Goal: Task Accomplishment & Management: Manage account settings

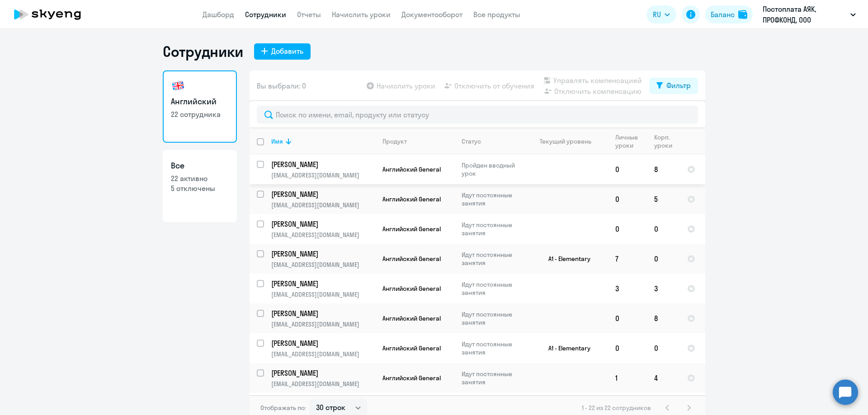
select select "30"
click at [226, 13] on link "Дашборд" at bounding box center [218, 14] width 32 height 9
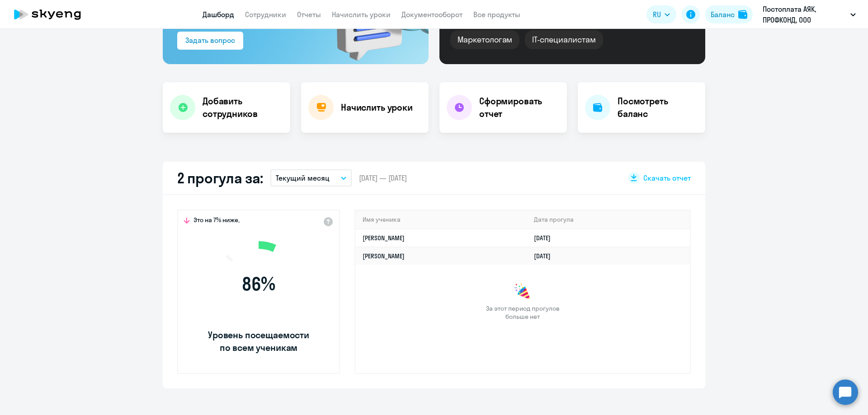
scroll to position [271, 0]
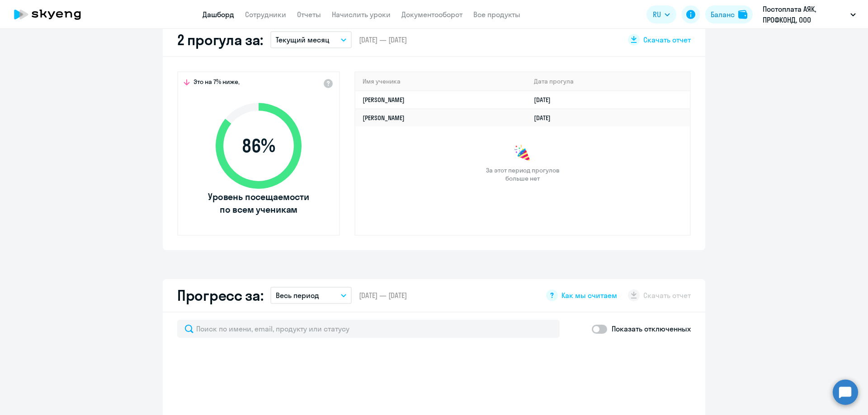
select select "30"
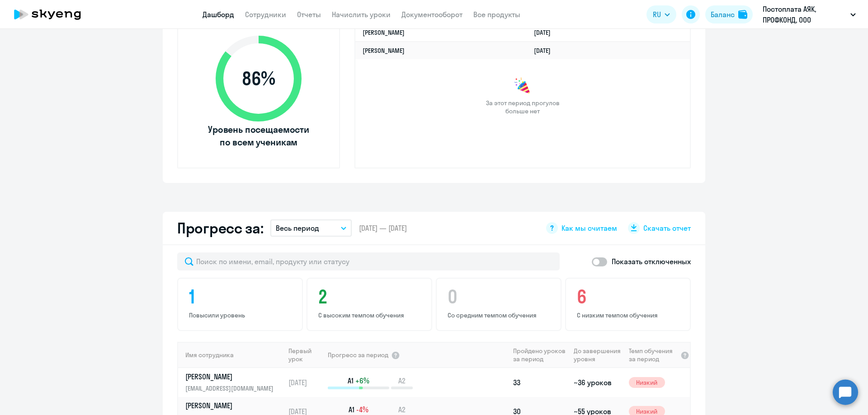
scroll to position [362, 0]
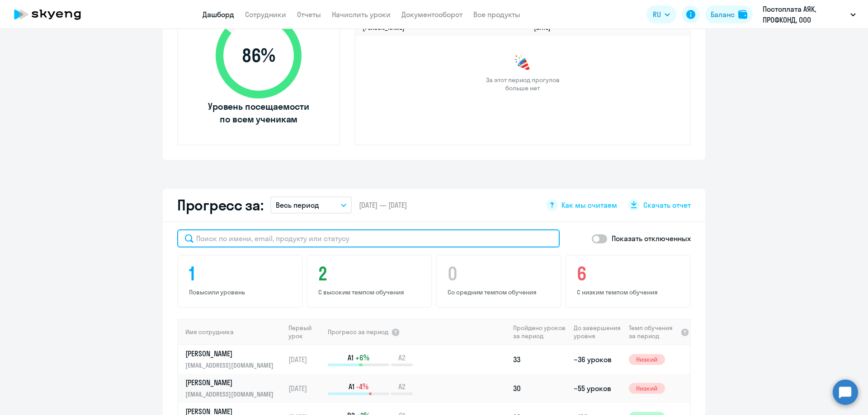
click at [277, 238] on input "text" at bounding box center [368, 239] width 382 height 18
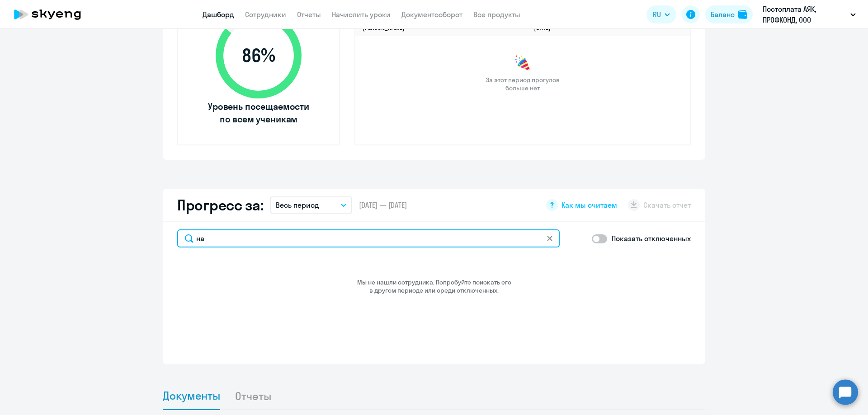
type input "н"
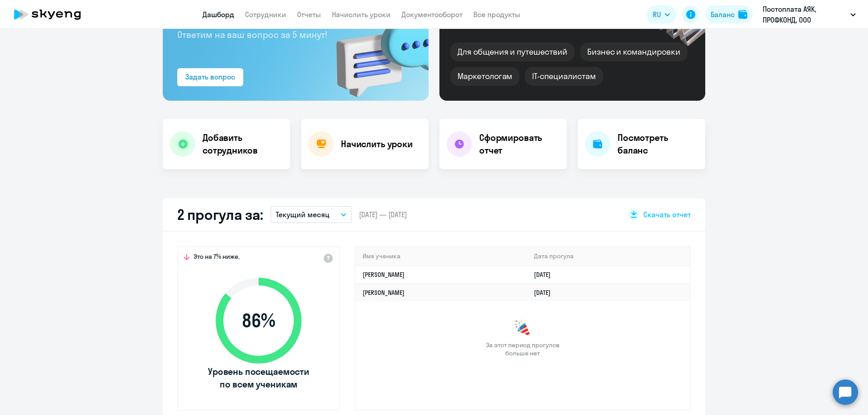
scroll to position [90, 0]
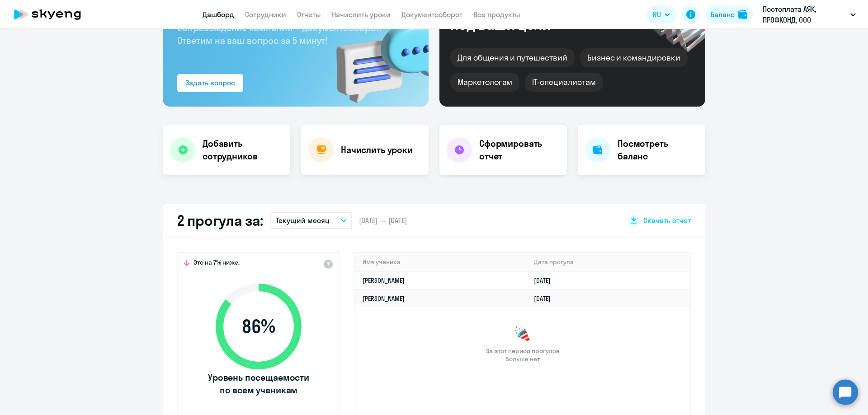
select select "30"
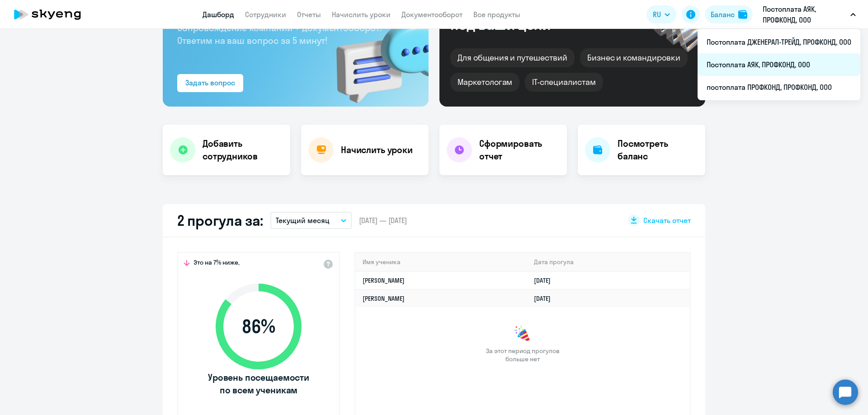
click at [802, 65] on li "Постоплата АЯК, ПРОФКОНД, ООО" at bounding box center [778, 64] width 163 height 23
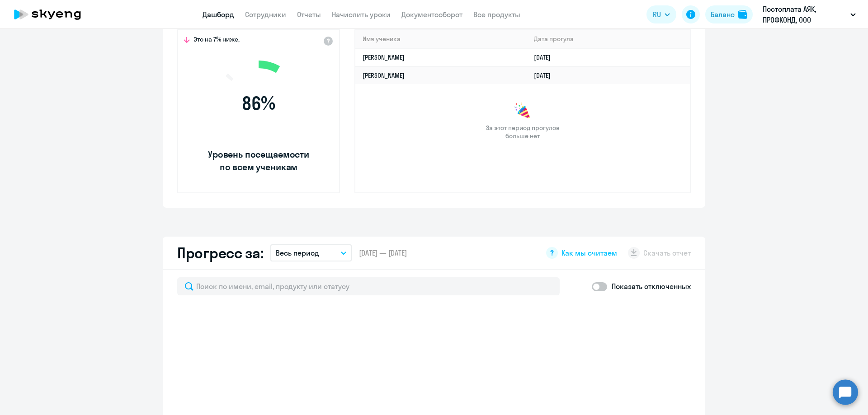
scroll to position [316, 0]
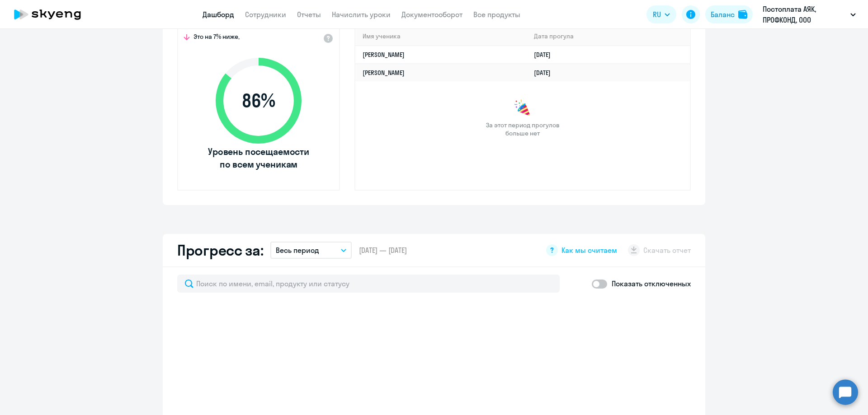
select select "30"
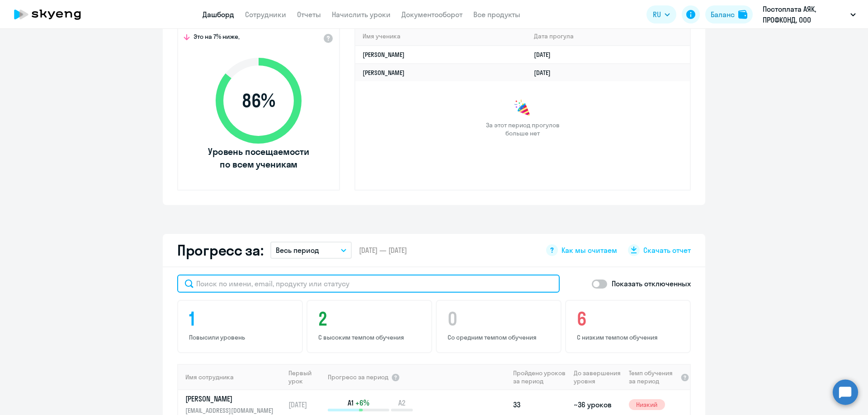
click at [273, 287] on input "text" at bounding box center [368, 284] width 382 height 18
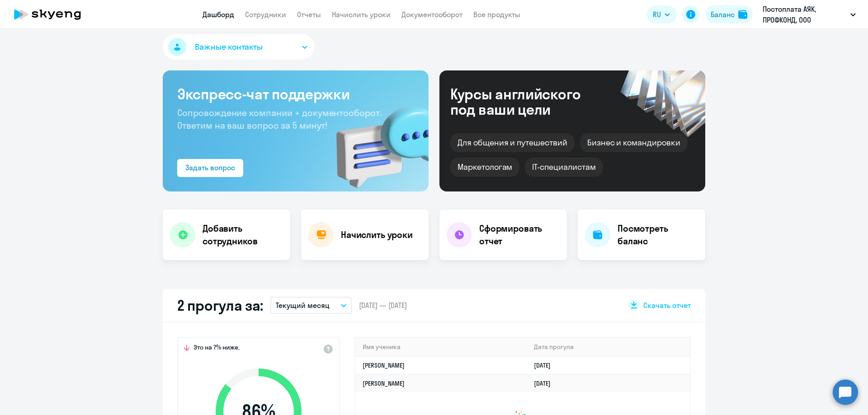
scroll to position [0, 0]
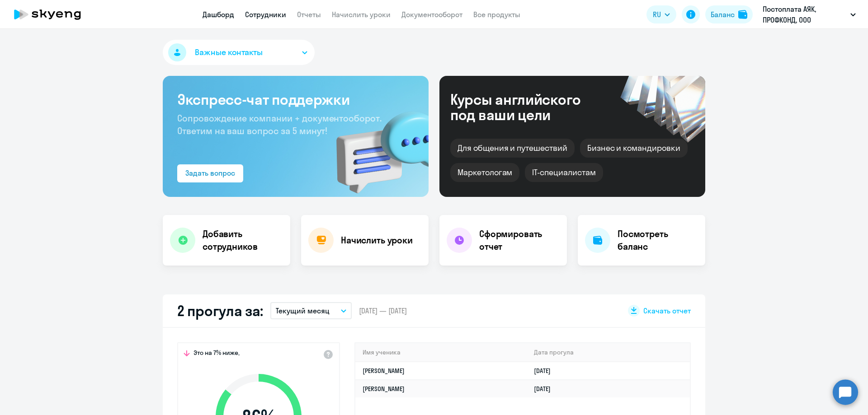
type input "нарти"
click at [265, 16] on link "Сотрудники" at bounding box center [265, 14] width 41 height 9
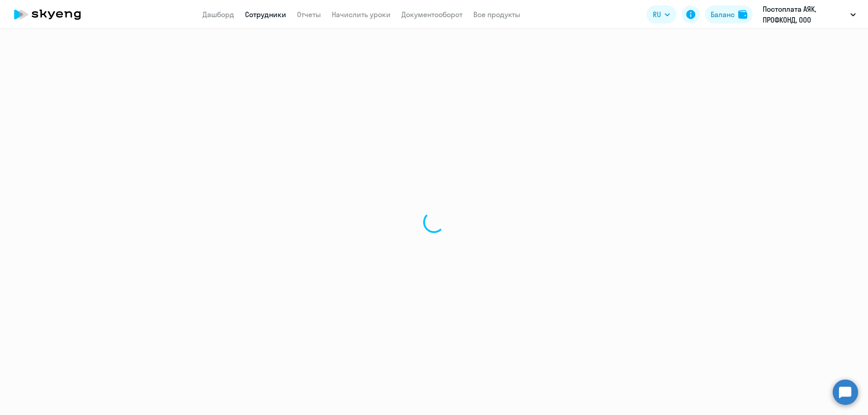
select select "30"
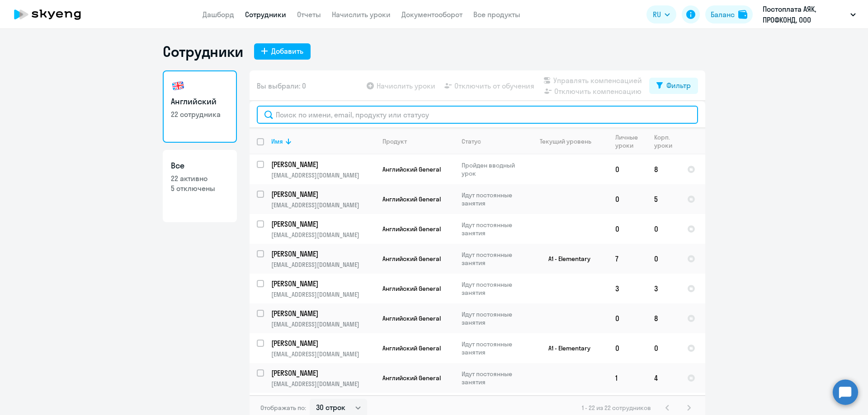
click at [301, 116] on input "text" at bounding box center [477, 115] width 441 height 18
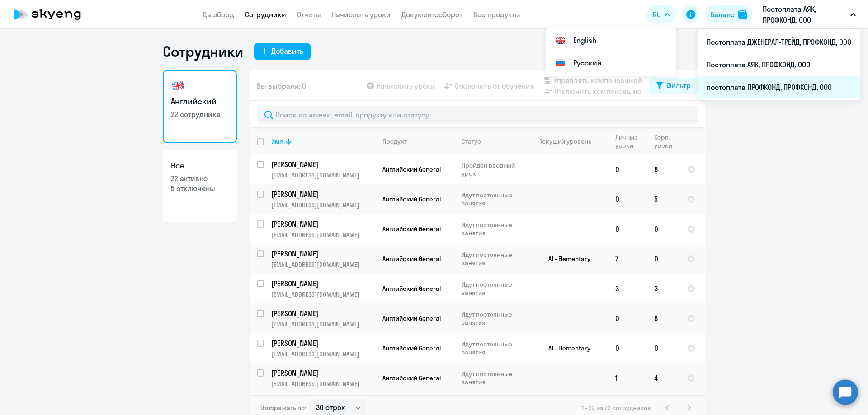
click at [775, 86] on li "постоплата ПРОФКОНД, ПРОФКОНД, ООО" at bounding box center [778, 87] width 163 height 23
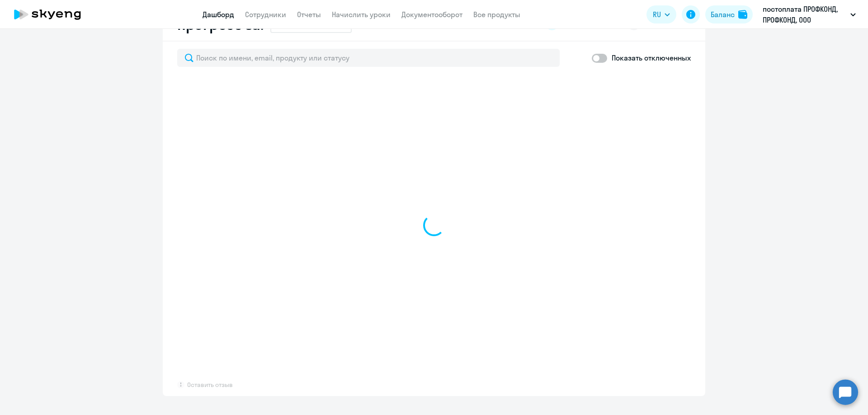
select select "30"
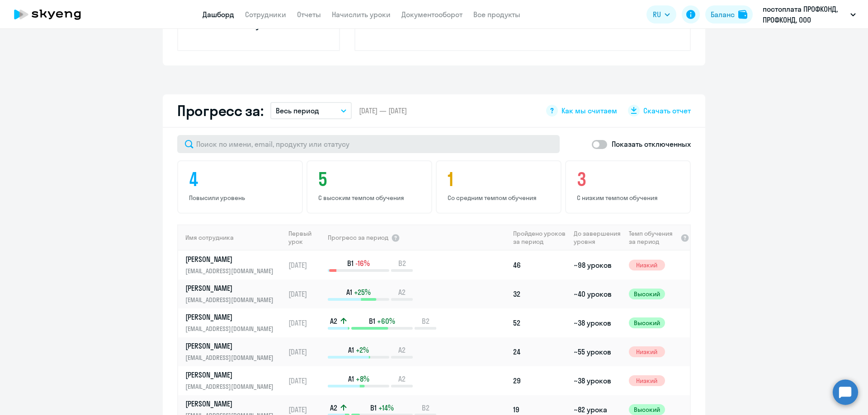
scroll to position [452, 0]
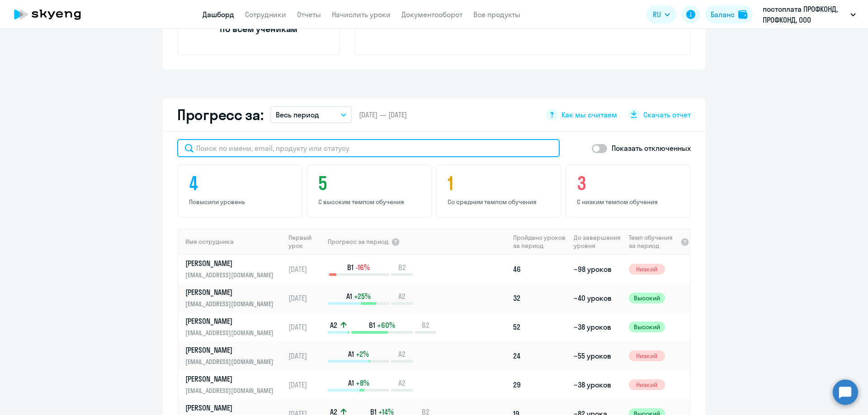
click at [303, 147] on input "text" at bounding box center [368, 148] width 382 height 18
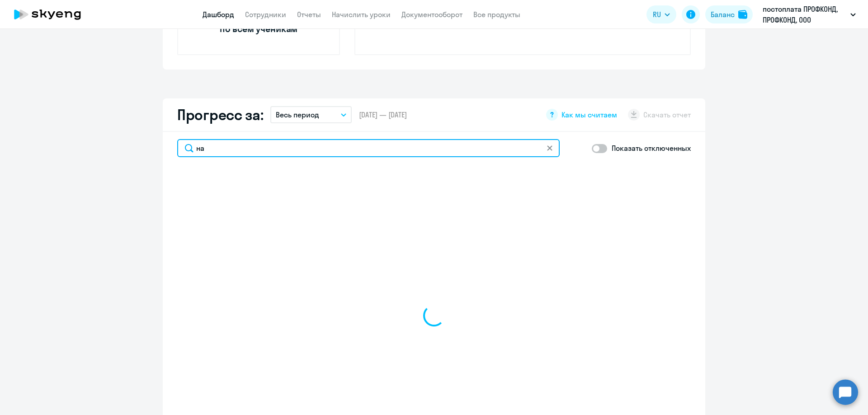
type input "нар"
select select "30"
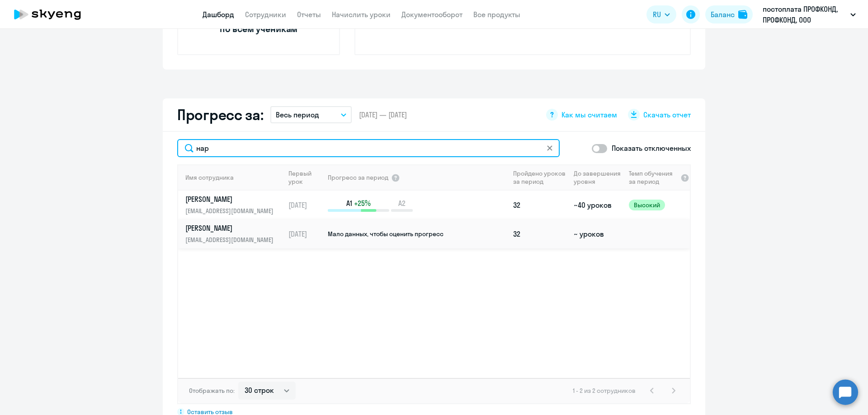
type input "нар"
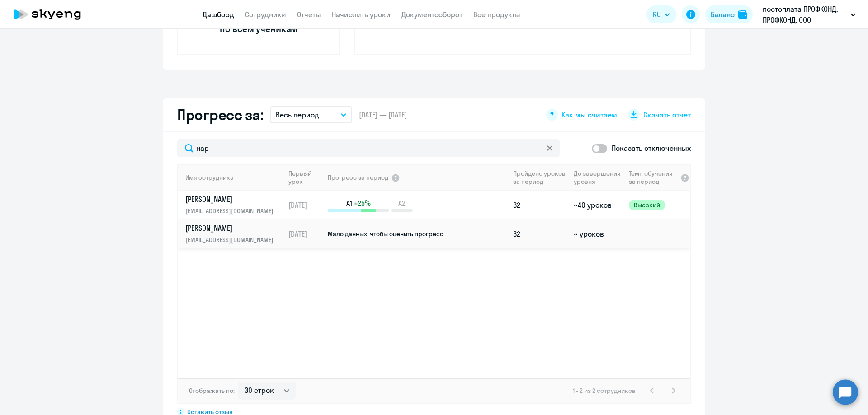
click at [224, 229] on p "[PERSON_NAME]" at bounding box center [231, 228] width 93 height 10
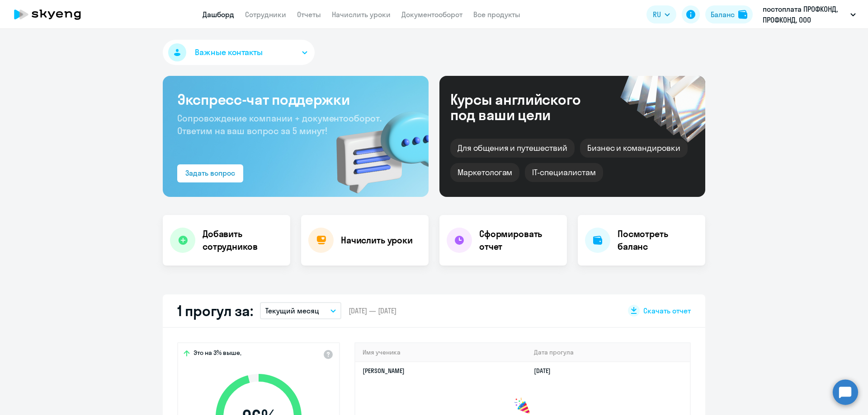
select select "english"
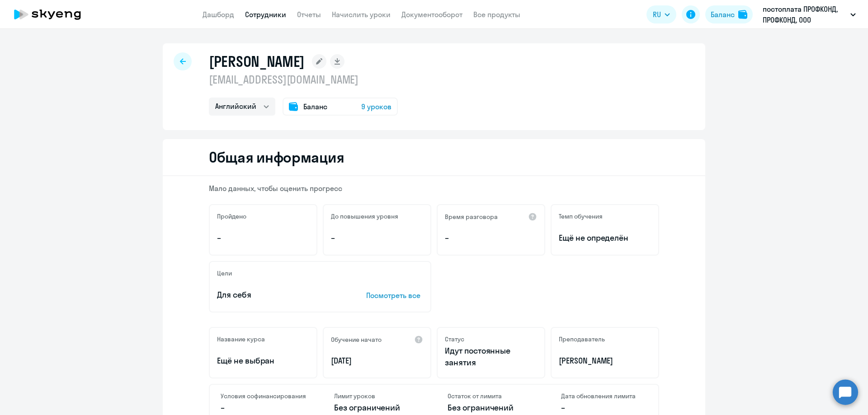
click at [311, 105] on span "Баланс" at bounding box center [315, 106] width 24 height 11
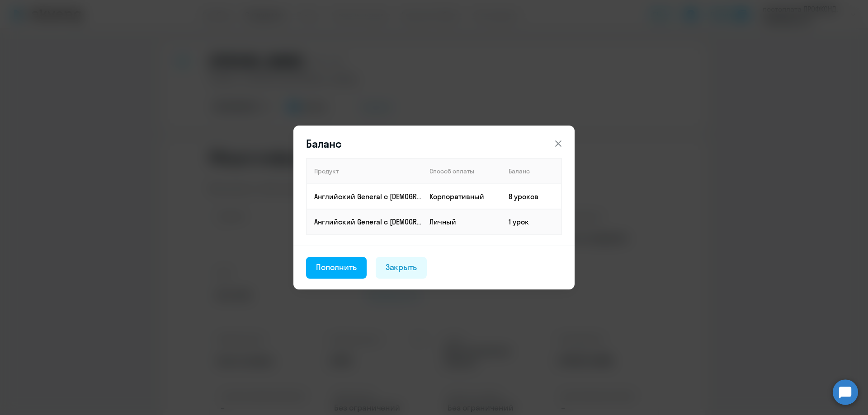
click at [562, 145] on icon at bounding box center [558, 143] width 11 height 11
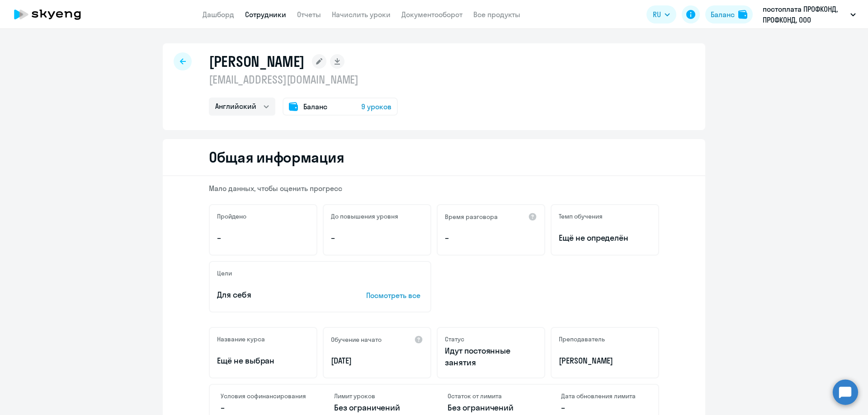
click at [315, 104] on span "Баланс" at bounding box center [315, 106] width 24 height 11
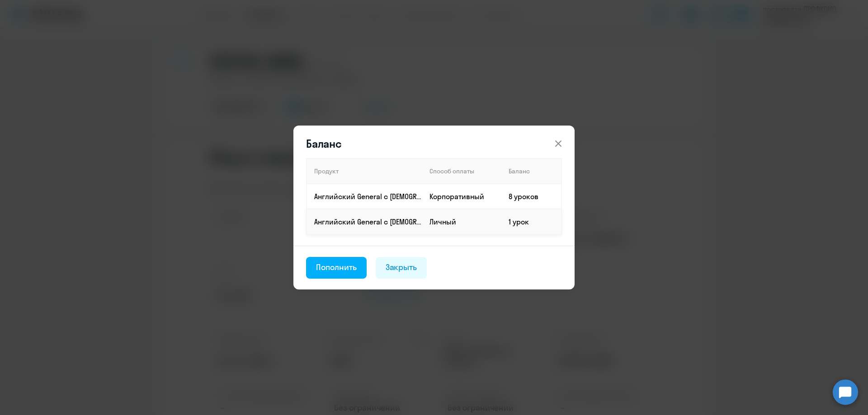
click at [455, 222] on td "Личный" at bounding box center [461, 221] width 79 height 25
click at [513, 223] on td "1 урок" at bounding box center [531, 221] width 60 height 25
click at [558, 141] on icon at bounding box center [558, 143] width 11 height 11
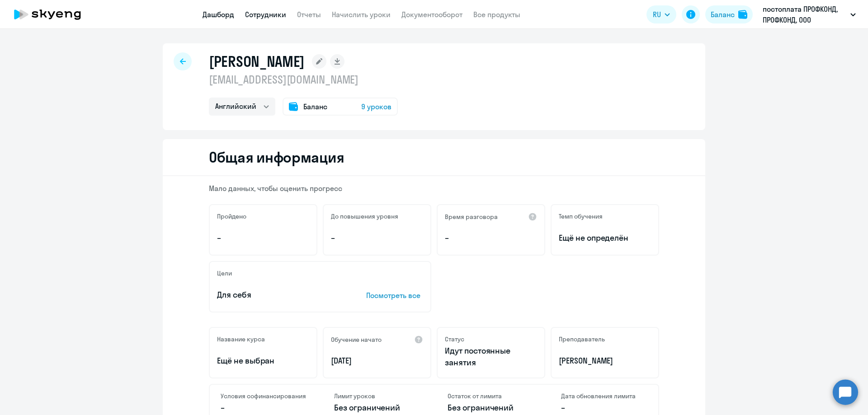
click at [217, 17] on link "Дашборд" at bounding box center [218, 14] width 32 height 9
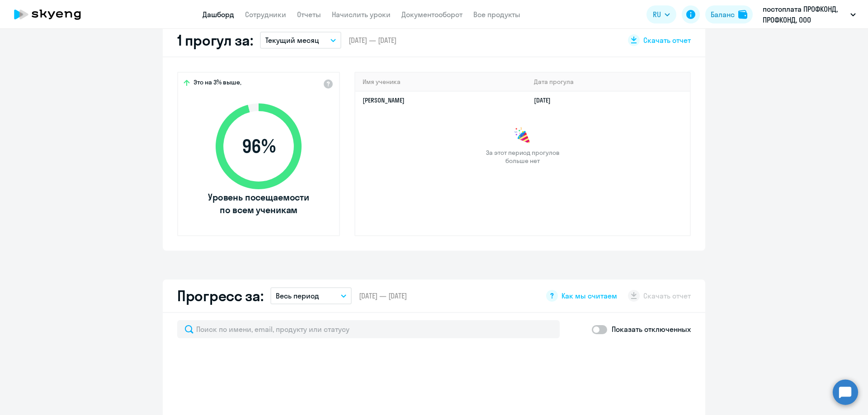
scroll to position [271, 0]
select select "30"
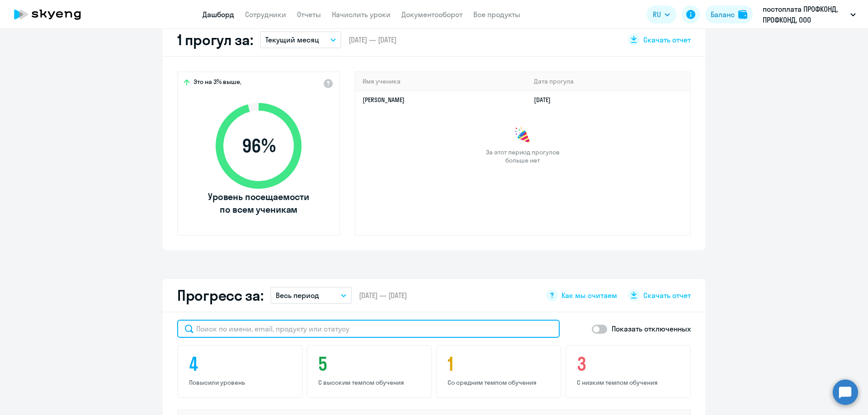
click at [259, 329] on input "text" at bounding box center [368, 329] width 382 height 18
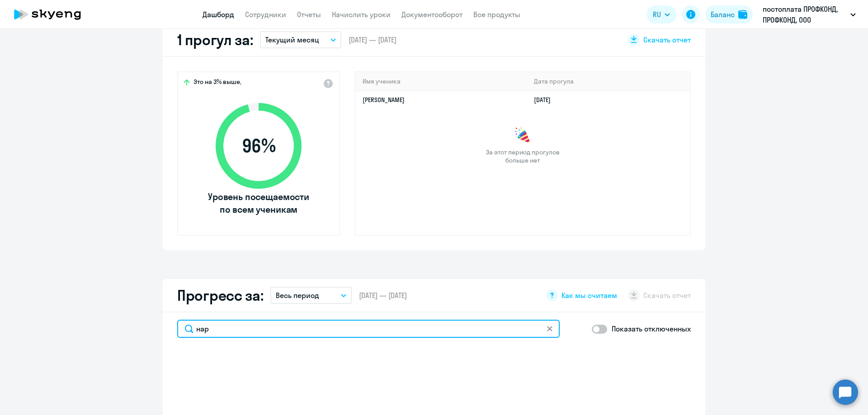
type input "нарт"
select select "30"
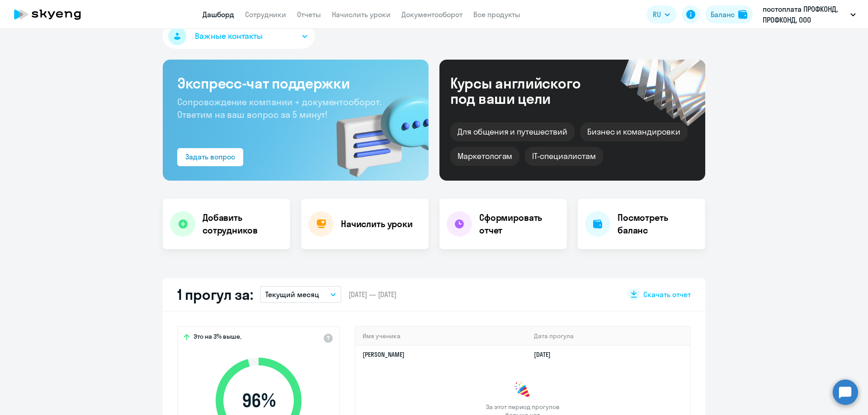
scroll to position [0, 0]
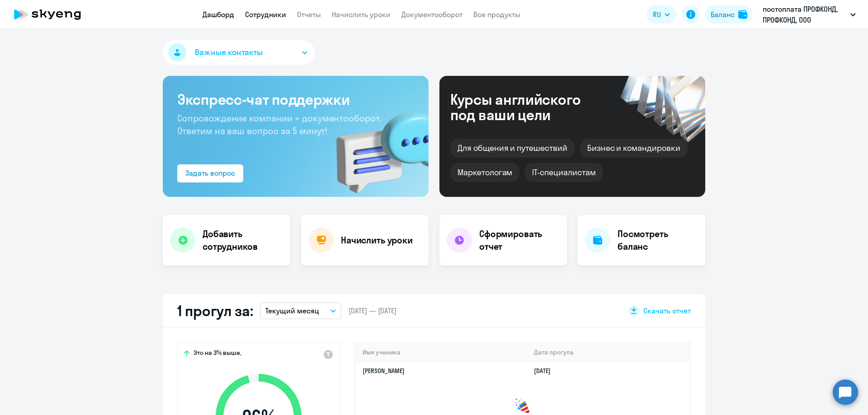
type input "нарт"
click at [269, 17] on link "Сотрудники" at bounding box center [265, 14] width 41 height 9
select select "30"
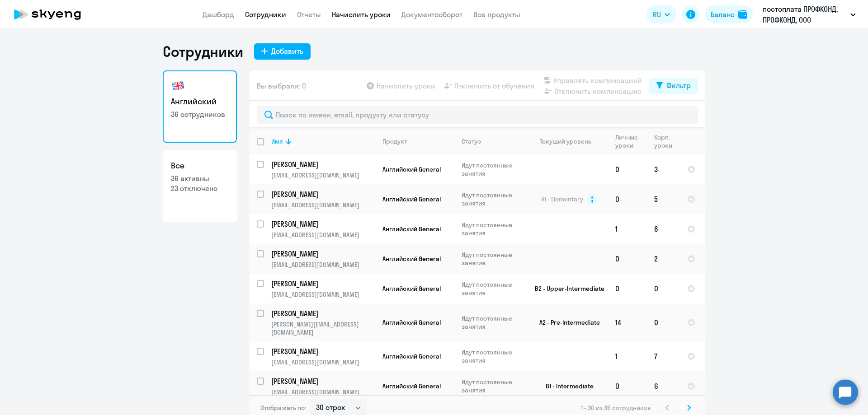
click at [349, 15] on link "Начислить уроки" at bounding box center [361, 14] width 59 height 9
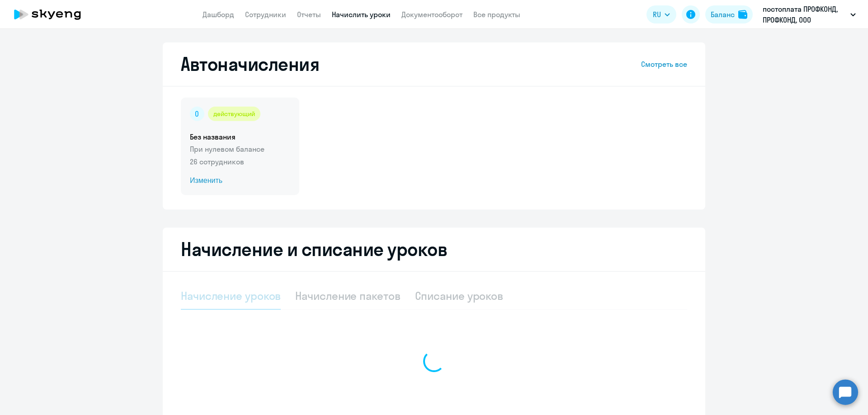
select select "10"
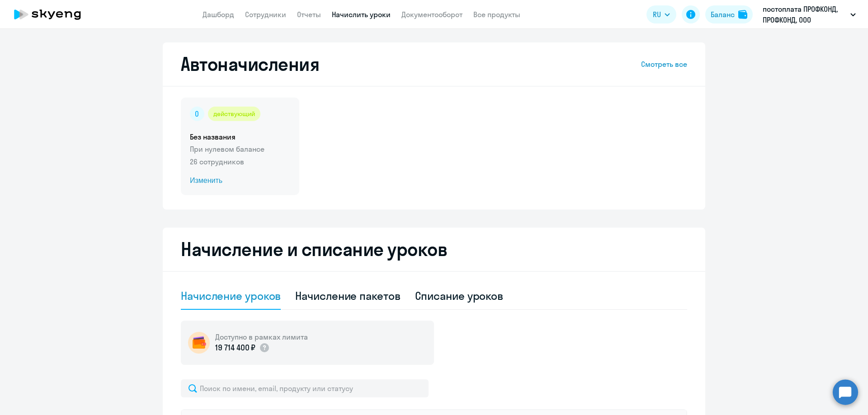
click at [211, 179] on span "Изменить" at bounding box center [240, 180] width 100 height 11
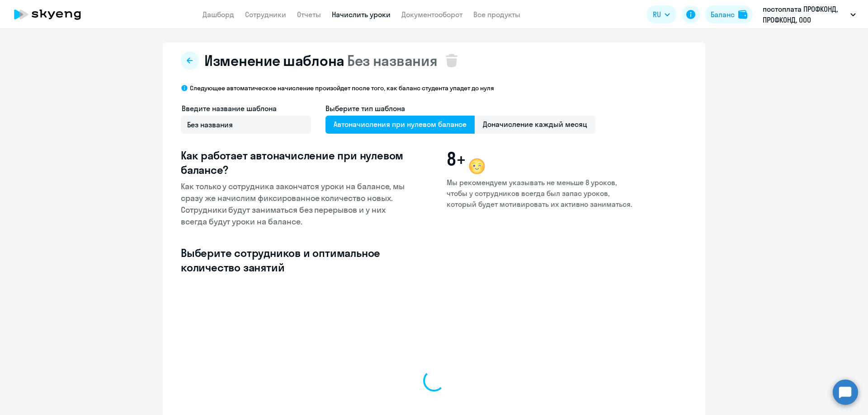
select select "10"
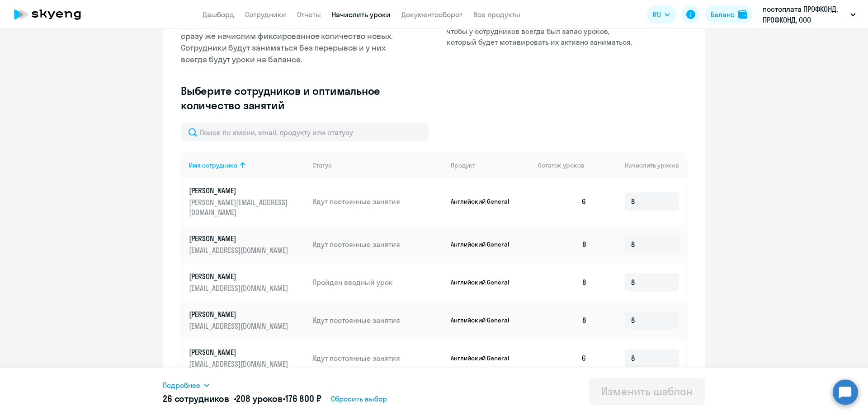
scroll to position [181, 0]
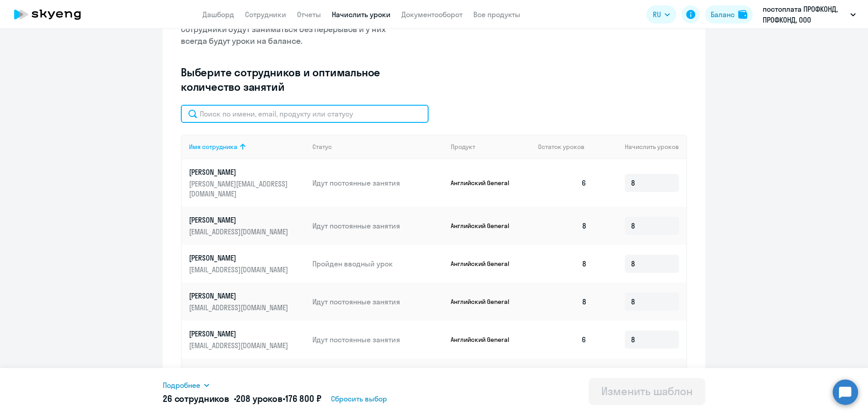
click at [225, 112] on input "text" at bounding box center [305, 114] width 248 height 18
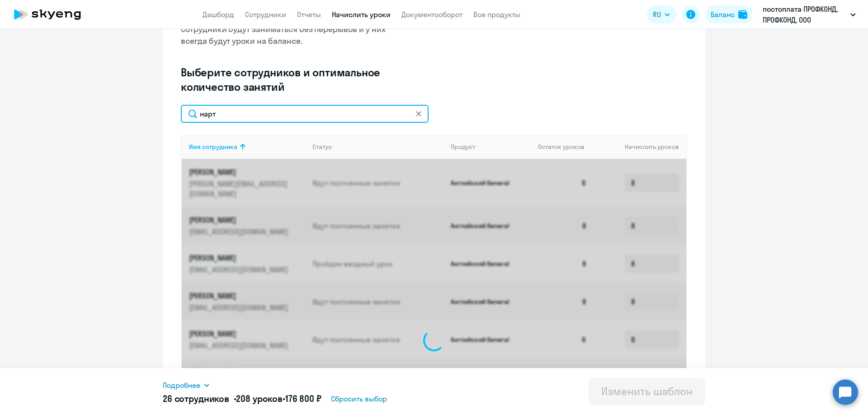
scroll to position [112, 0]
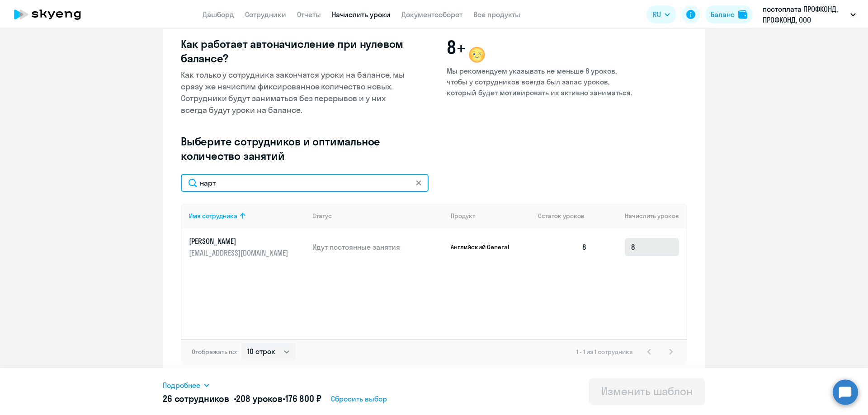
type input "нарт"
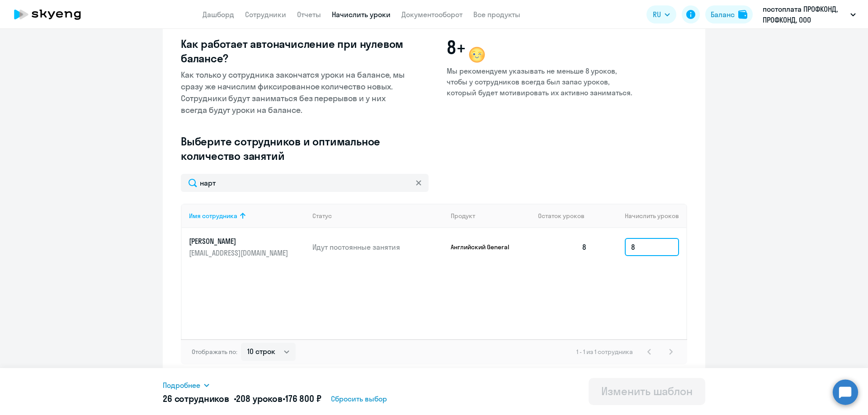
drag, startPoint x: 638, startPoint y: 247, endPoint x: 620, endPoint y: 245, distance: 17.3
click at [620, 245] on td "8" at bounding box center [640, 247] width 92 height 38
type input "0"
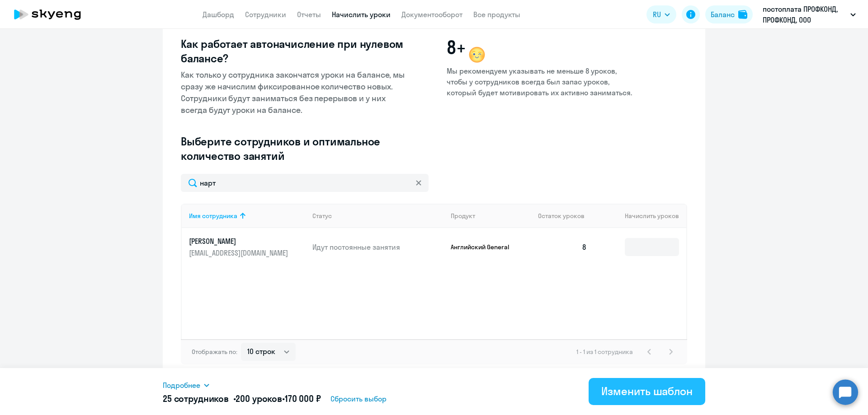
click at [609, 392] on div "Изменить шаблон" at bounding box center [646, 391] width 91 height 14
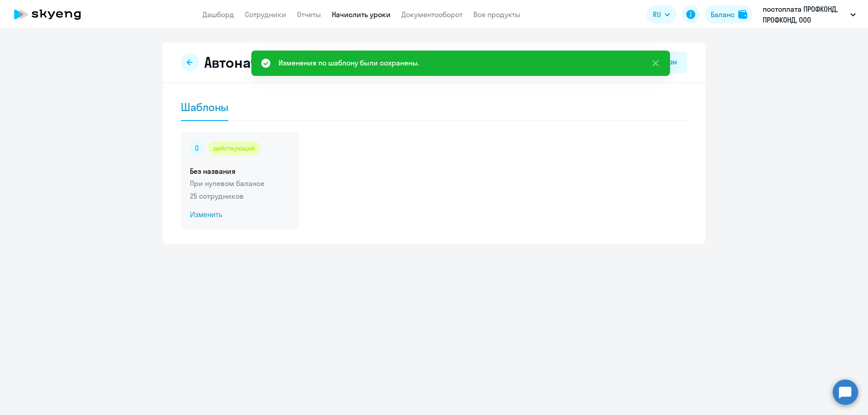
click at [207, 216] on span "Изменить" at bounding box center [240, 215] width 100 height 11
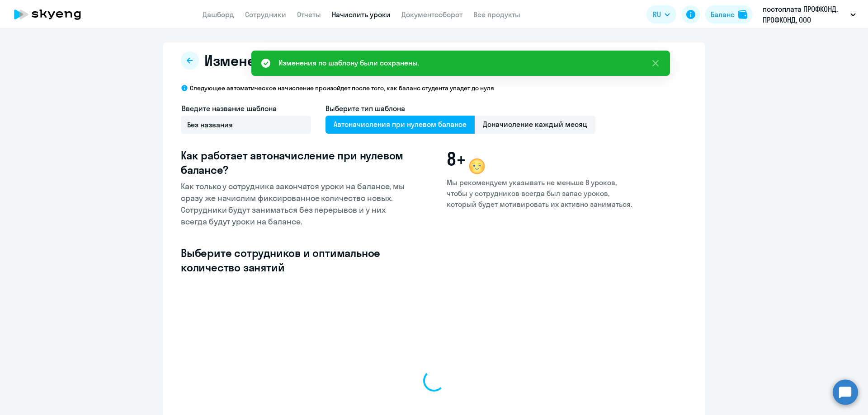
select select "10"
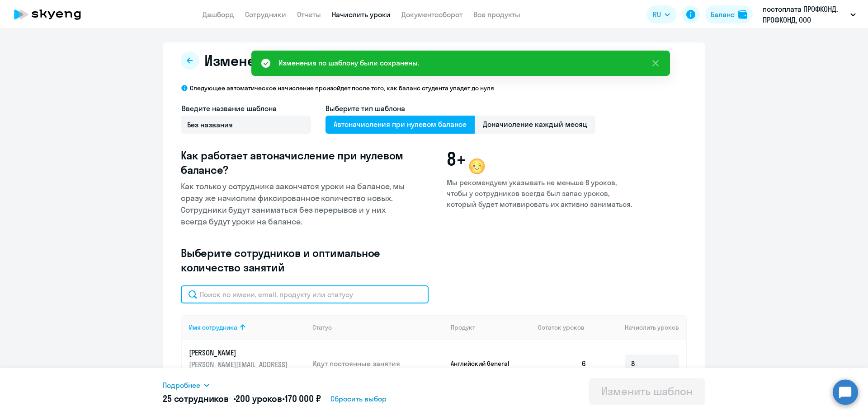
click at [226, 295] on input "text" at bounding box center [305, 295] width 248 height 18
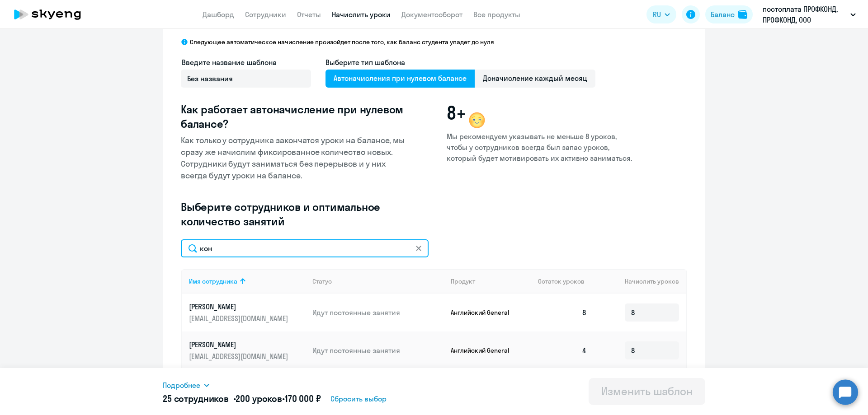
scroll to position [112, 0]
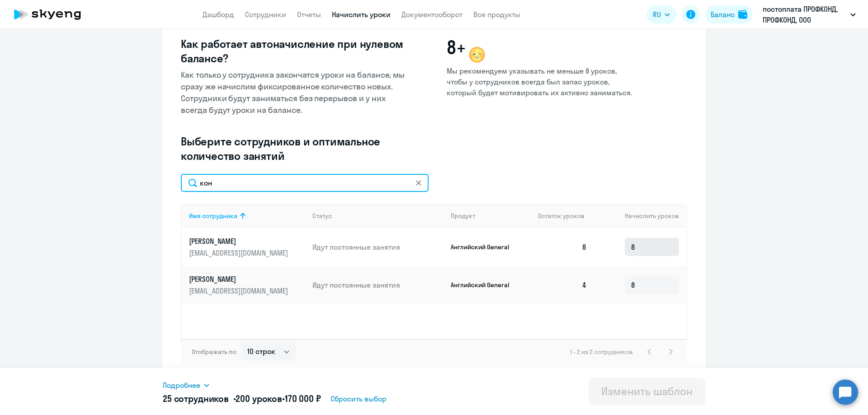
type input "кон"
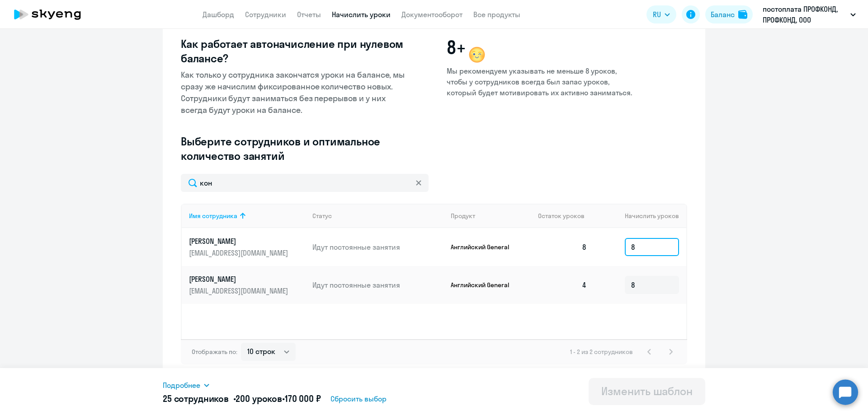
drag, startPoint x: 649, startPoint y: 253, endPoint x: 605, endPoint y: 248, distance: 44.6
click at [608, 248] on td "8" at bounding box center [640, 247] width 92 height 38
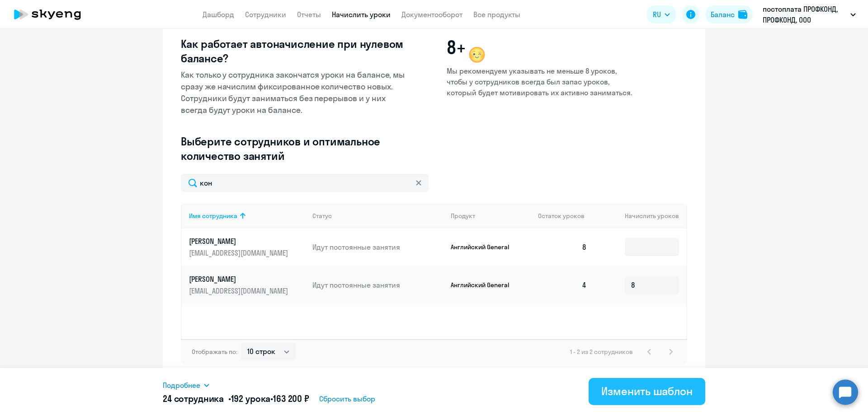
click at [624, 395] on div "Изменить шаблон" at bounding box center [646, 391] width 91 height 14
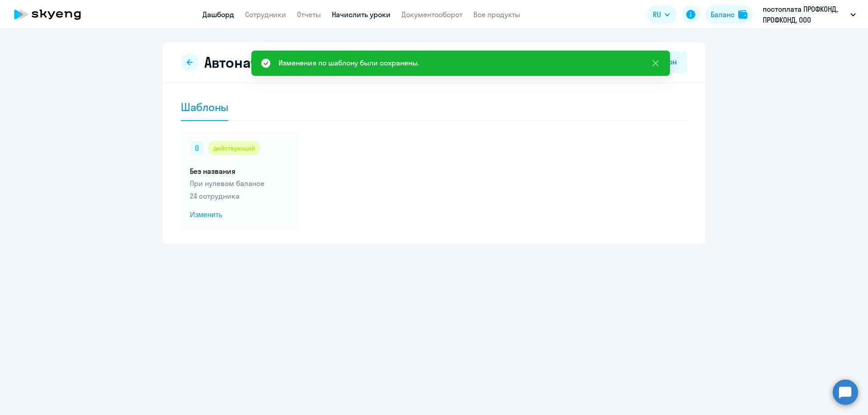
click at [216, 19] on link "Дашборд" at bounding box center [218, 14] width 32 height 9
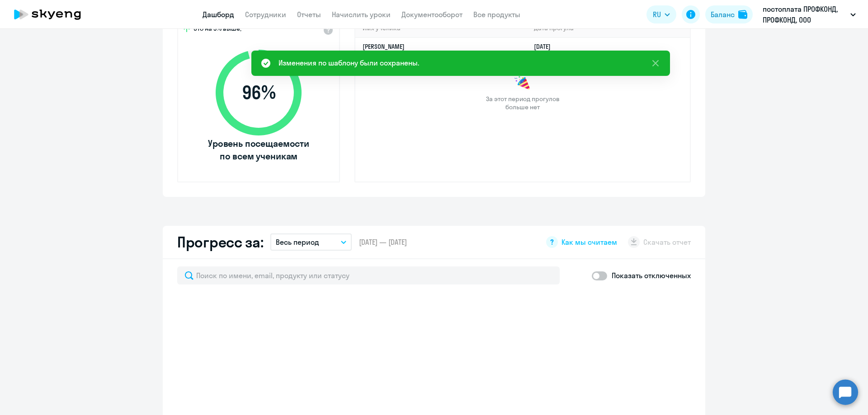
scroll to position [452, 0]
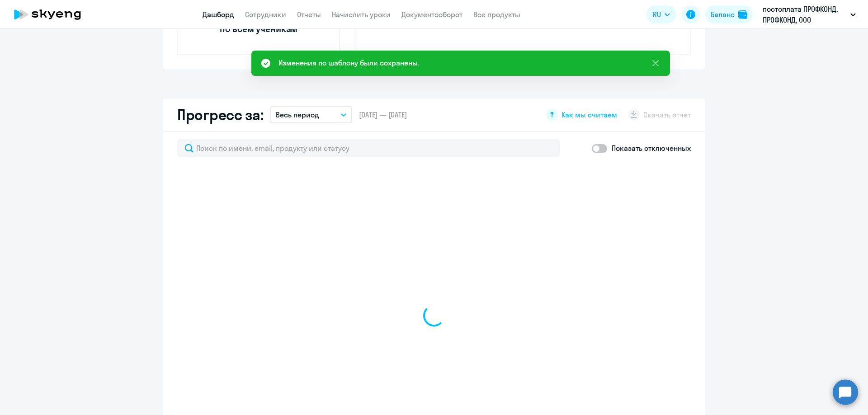
select select "30"
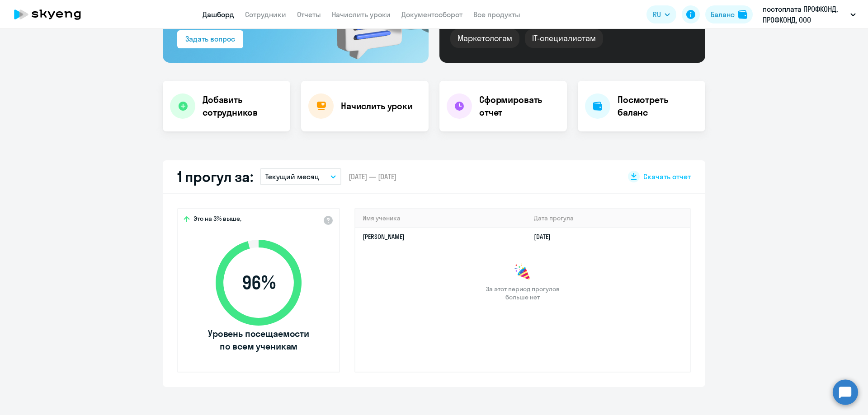
scroll to position [0, 0]
